Goal: Information Seeking & Learning: Learn about a topic

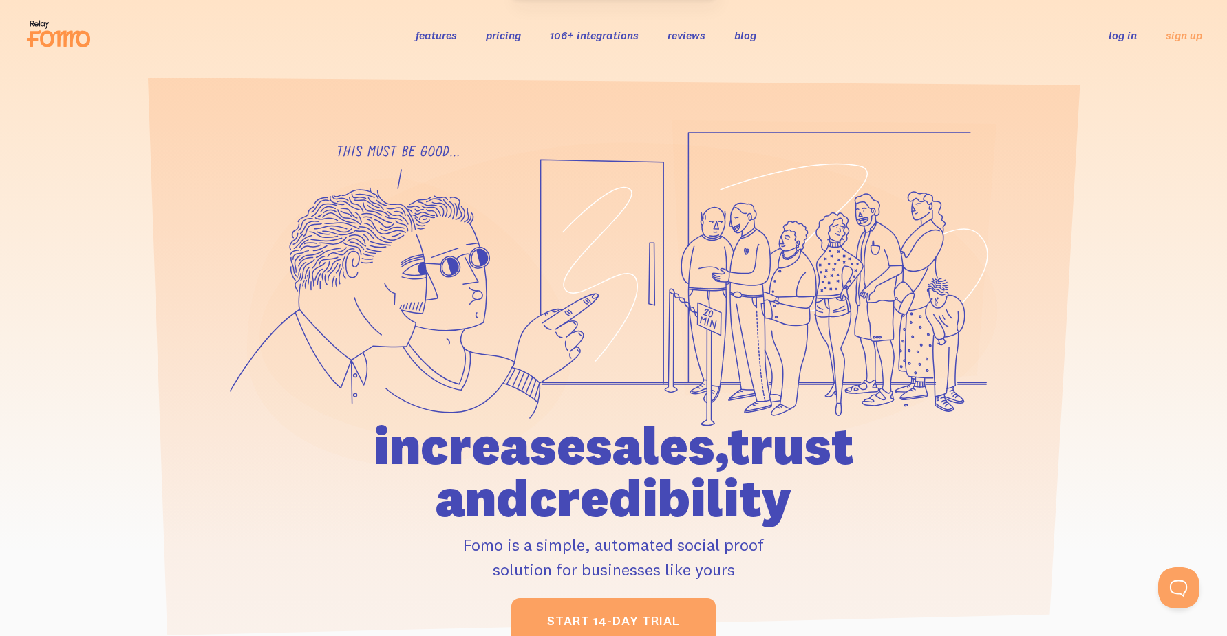
click at [548, 36] on ul "features pricing 106+ integrations reviews blog log in sign up" at bounding box center [592, 35] width 386 height 16
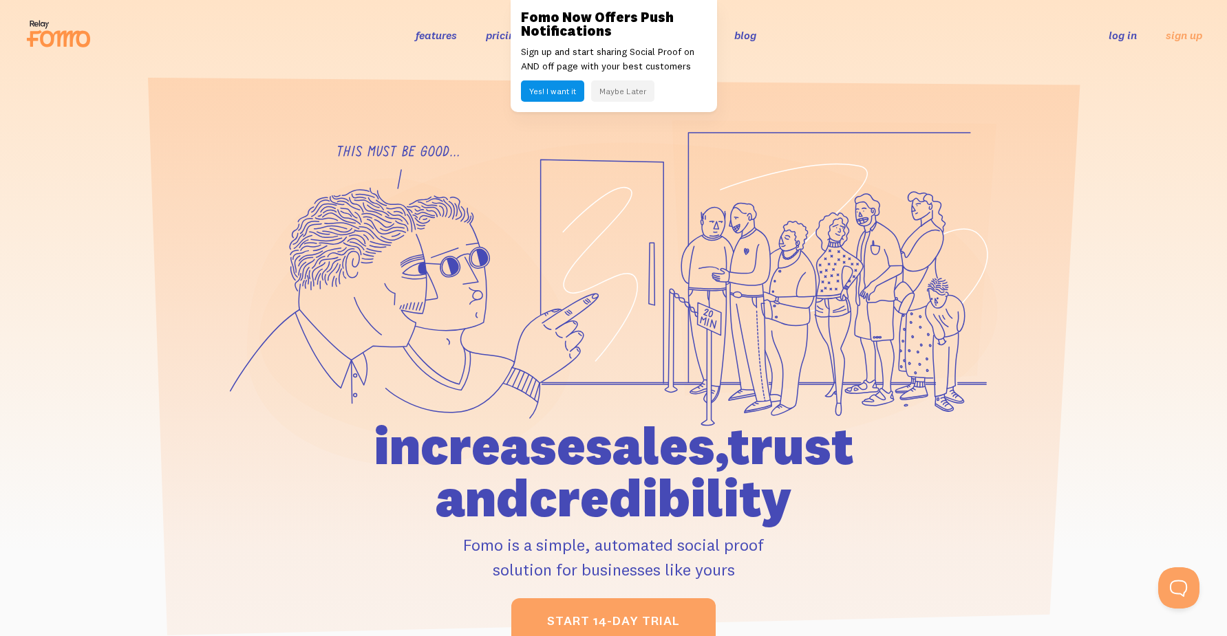
click at [615, 91] on button "Maybe Later" at bounding box center [622, 90] width 63 height 21
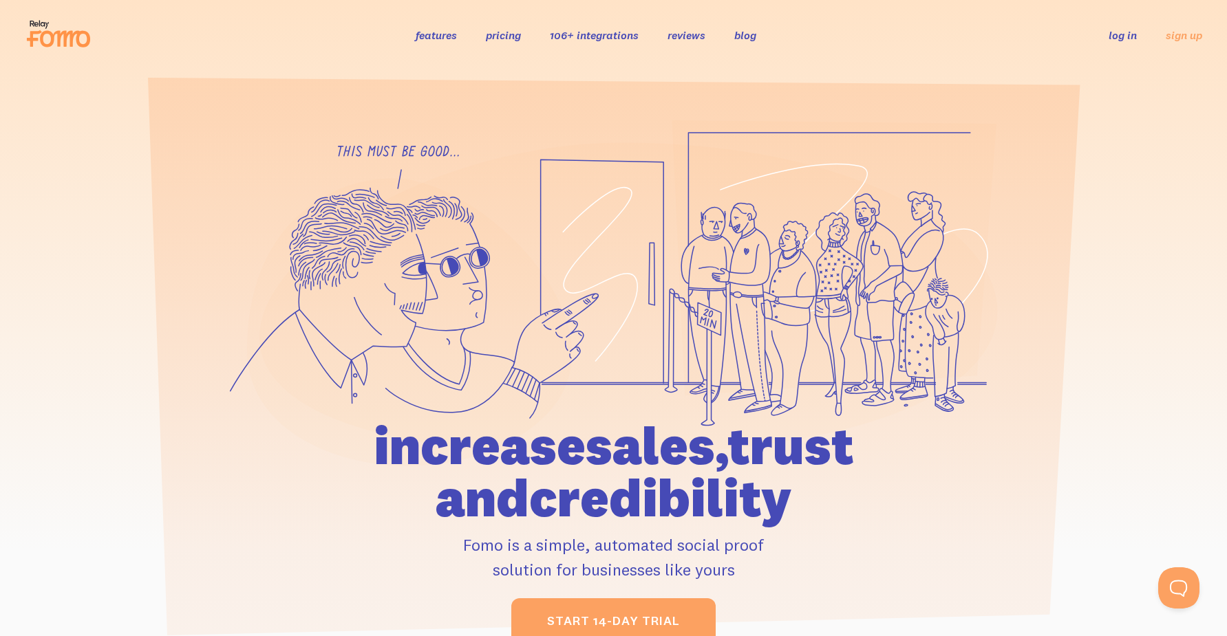
click at [594, 40] on link "106+ integrations" at bounding box center [594, 35] width 89 height 14
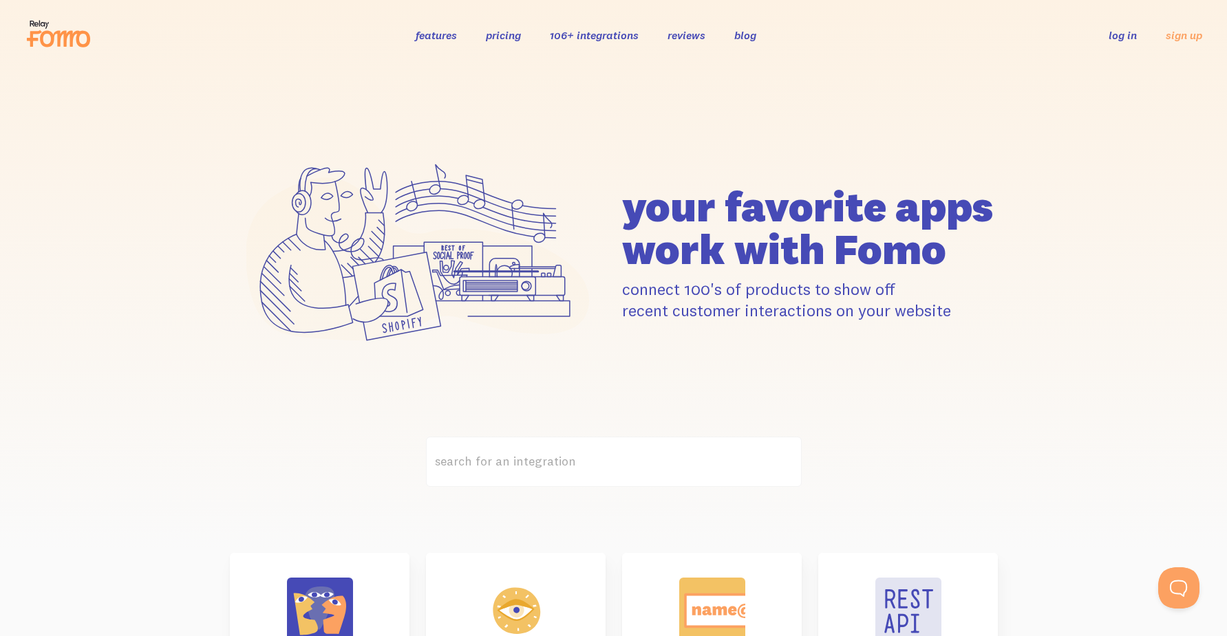
scroll to position [392, 0]
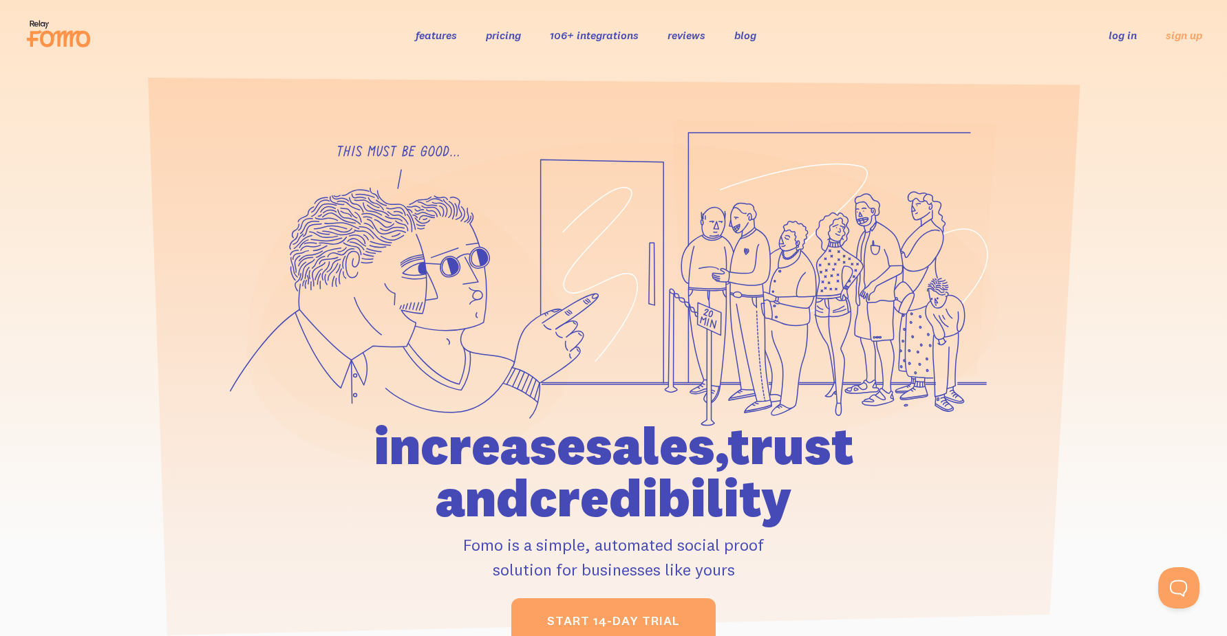
click at [572, 38] on link "106+ integrations" at bounding box center [594, 35] width 89 height 14
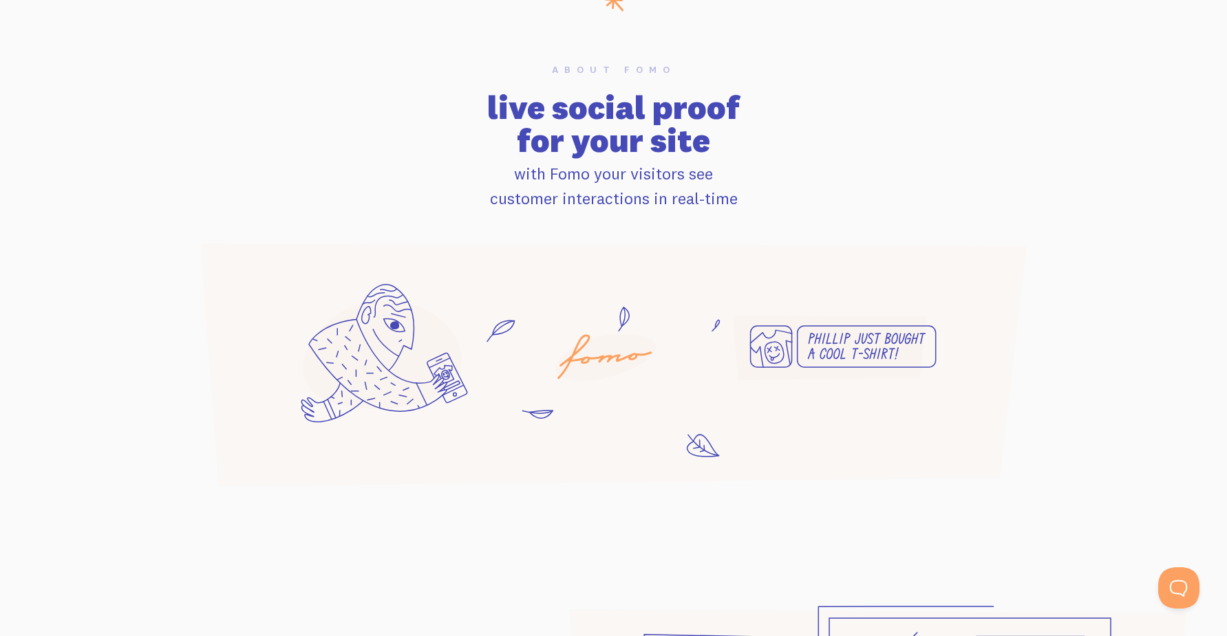
scroll to position [901, 0]
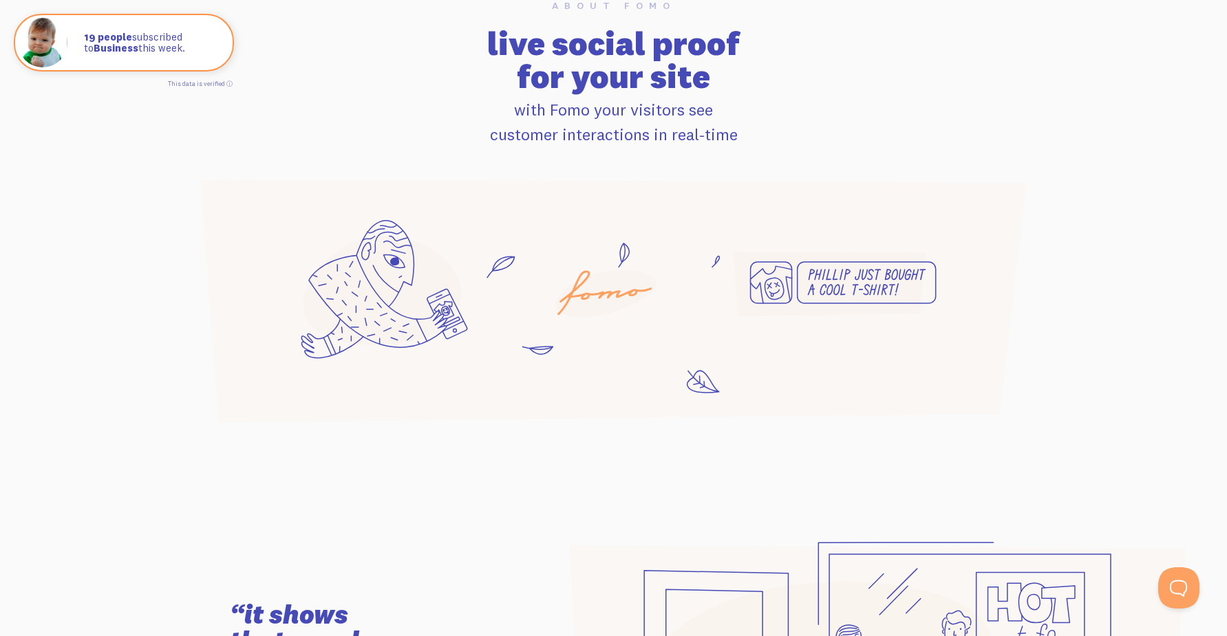
click at [423, 326] on icon at bounding box center [614, 291] width 623 height 109
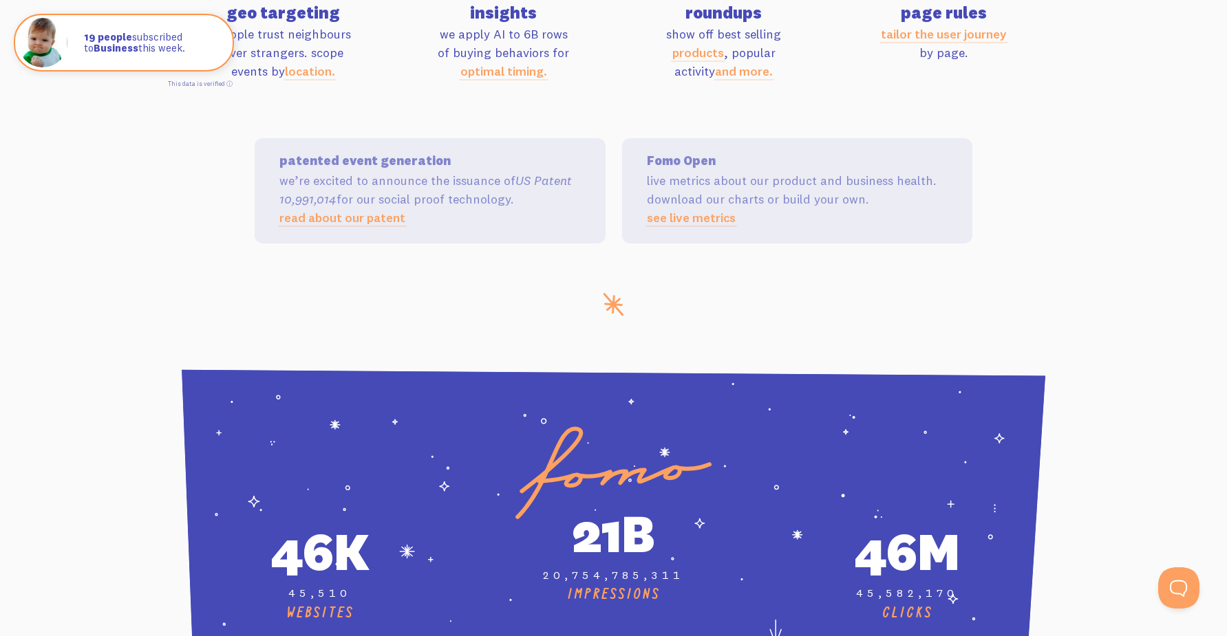
scroll to position [4690, 0]
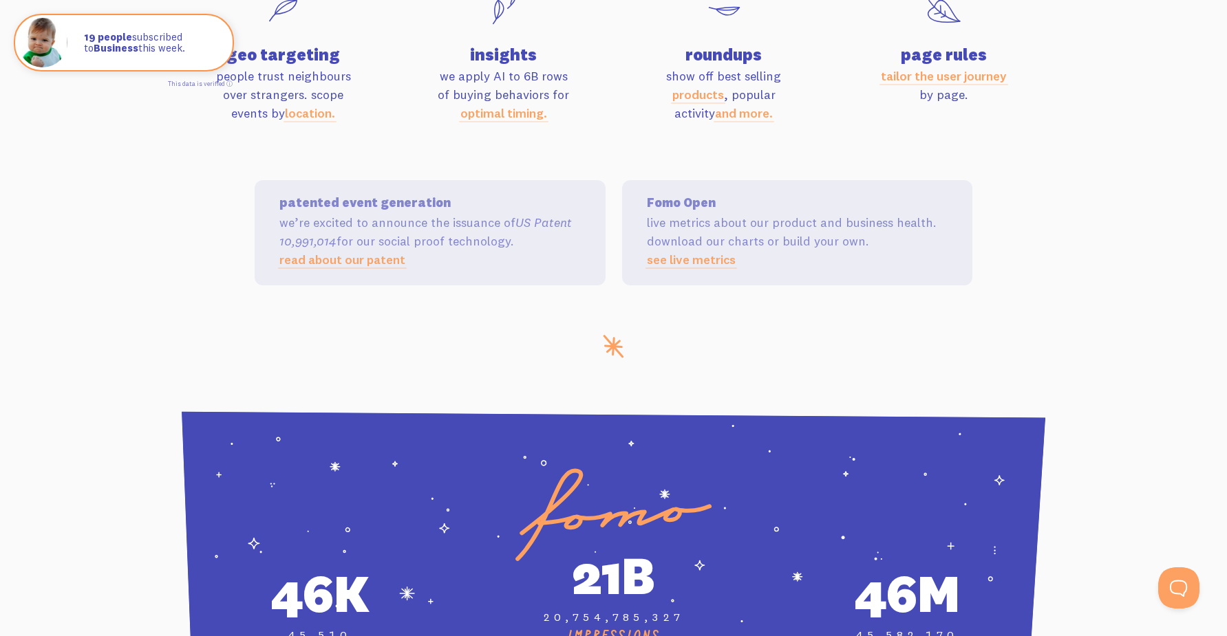
click at [354, 255] on link "read about our patent" at bounding box center [342, 260] width 126 height 16
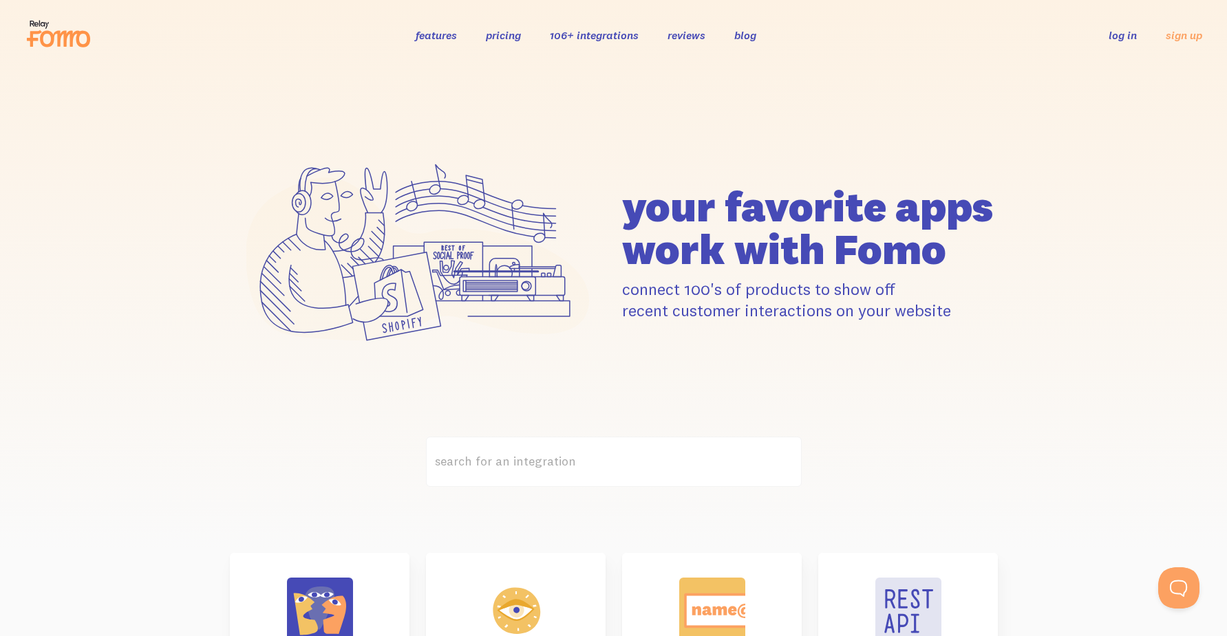
click at [744, 38] on link "blog" at bounding box center [745, 35] width 22 height 14
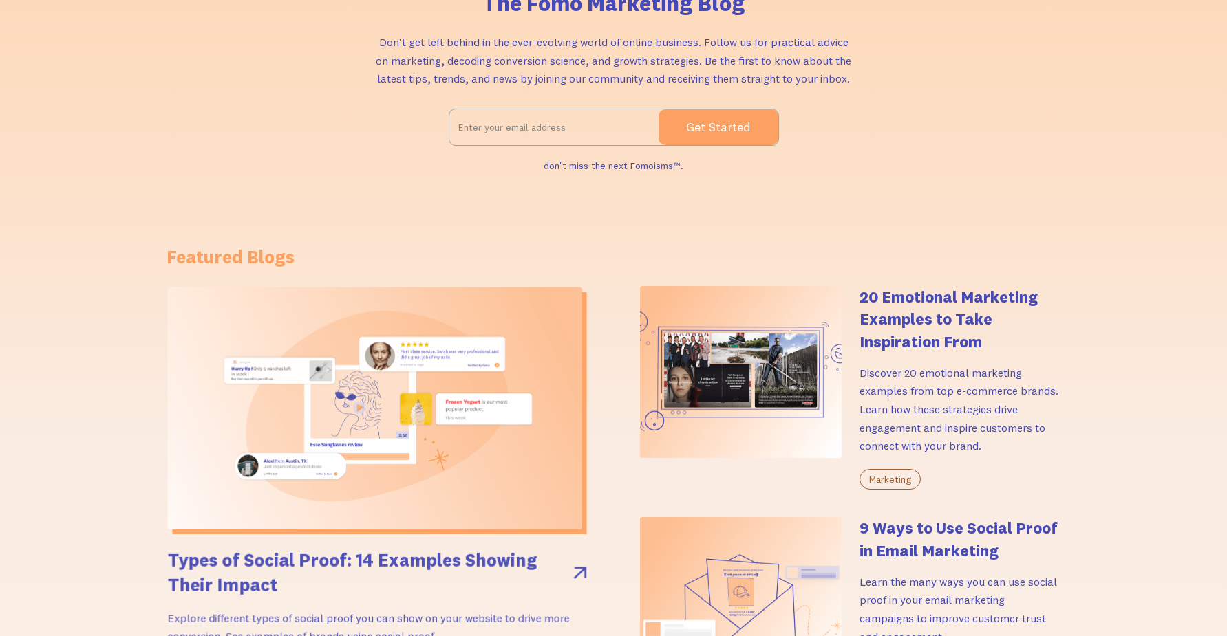
scroll to position [248, 0]
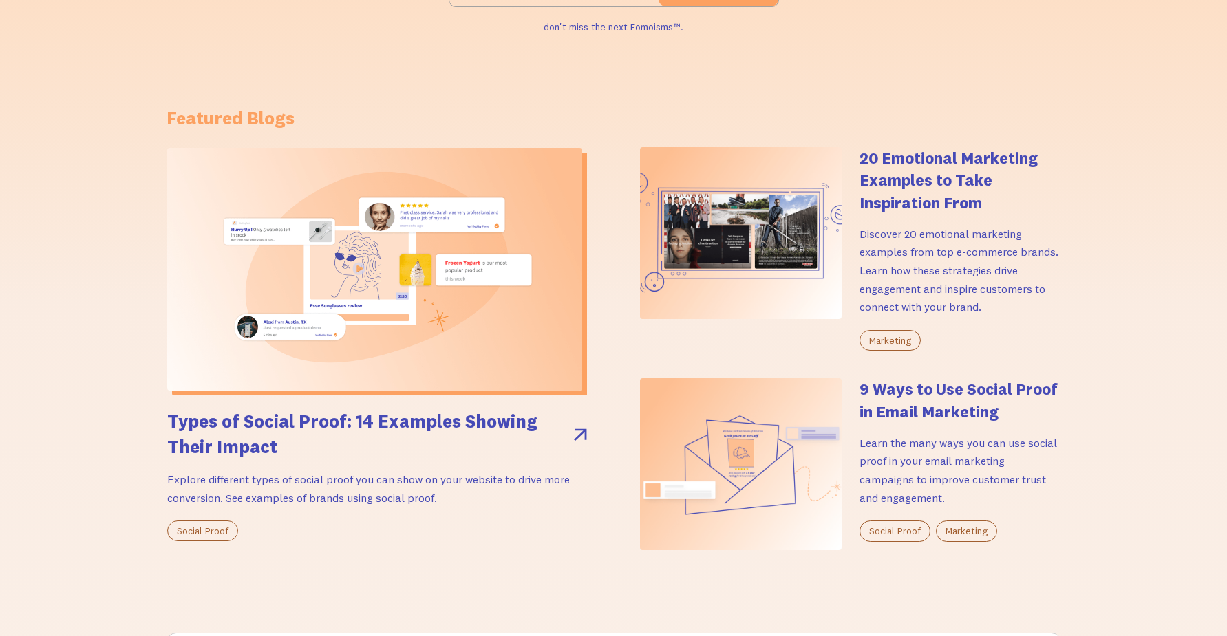
click at [425, 296] on img at bounding box center [374, 269] width 415 height 243
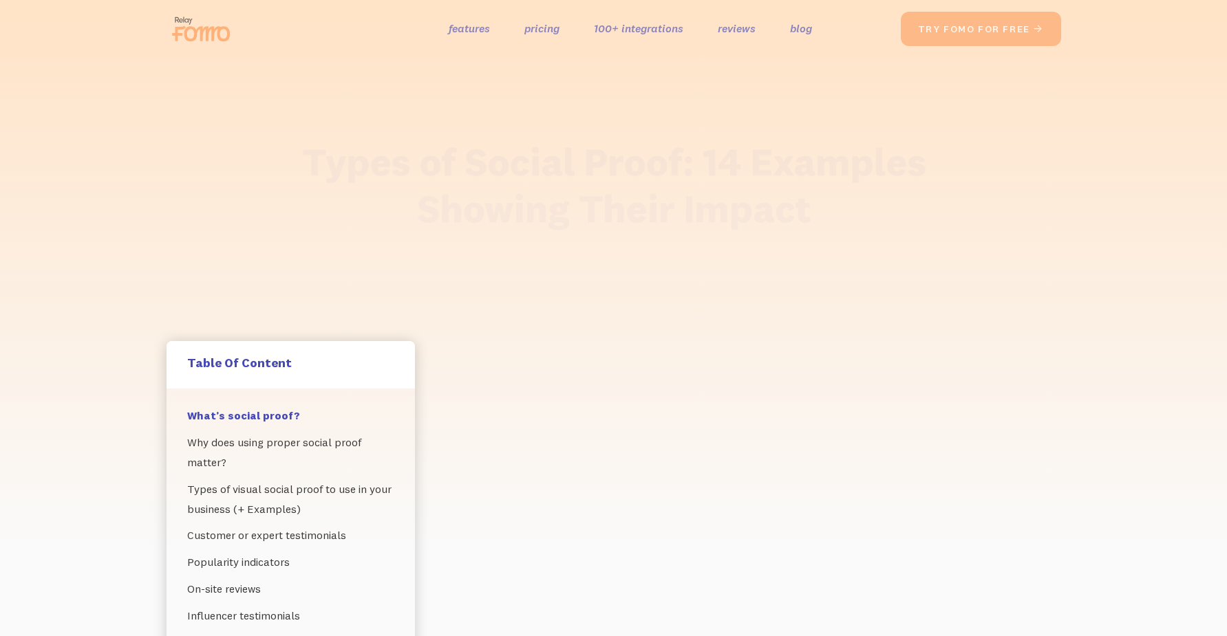
click at [425, 296] on div "Types of Social Proof: 14 Examples Showing Their Impact Explore different types…" at bounding box center [614, 234] width 922 height 215
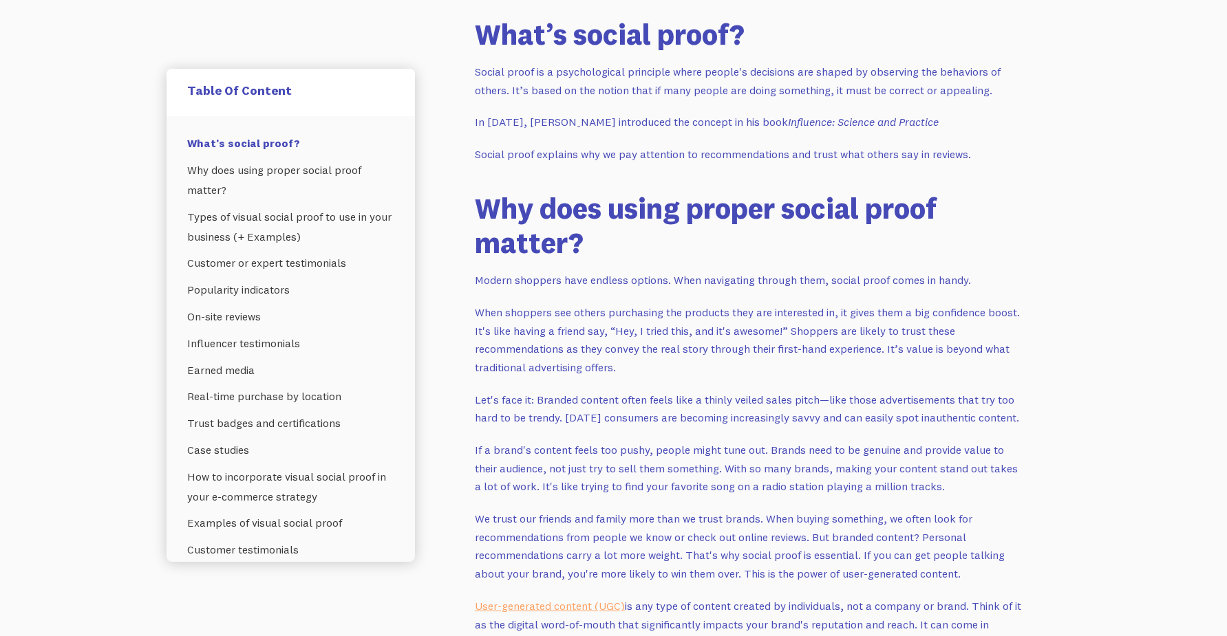
click at [311, 130] on link "What’s social proof?" at bounding box center [290, 143] width 207 height 27
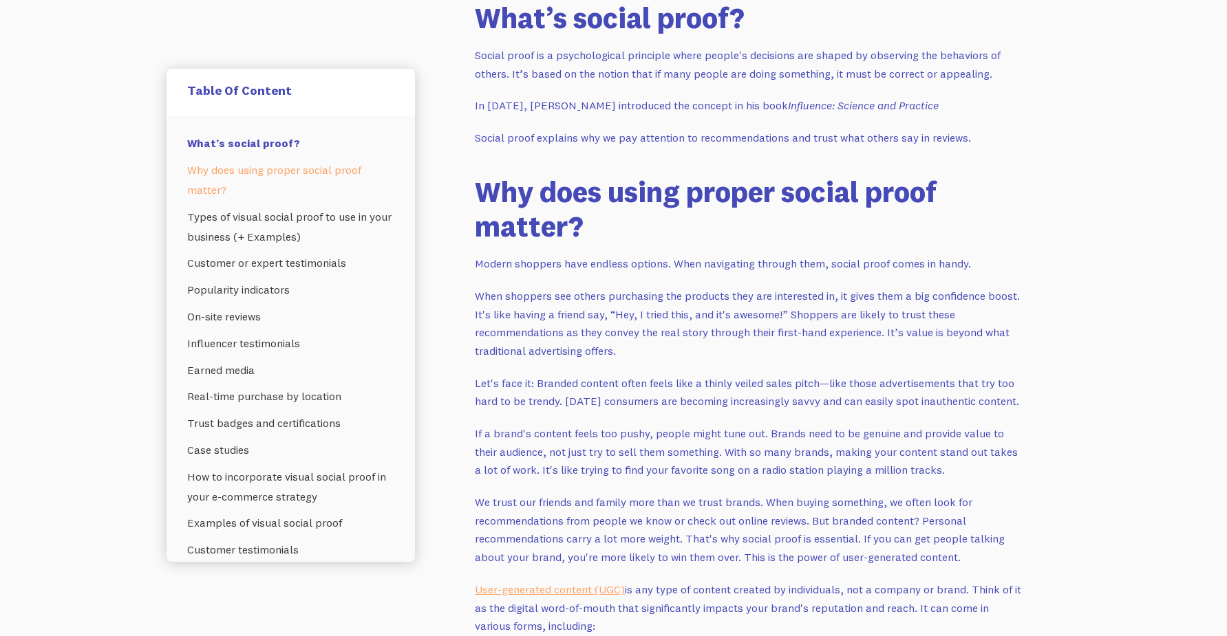
click at [313, 175] on link "Why does using proper social proof matter?" at bounding box center [290, 180] width 207 height 47
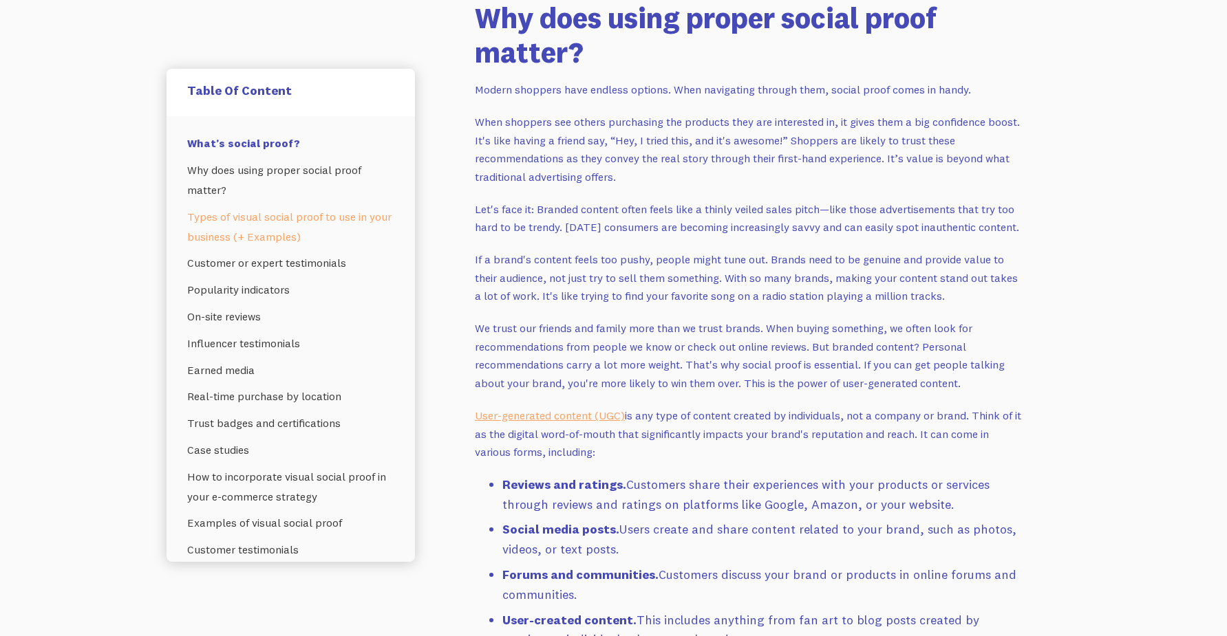
scroll to position [866, 0]
